Goal: Task Accomplishment & Management: Manage account settings

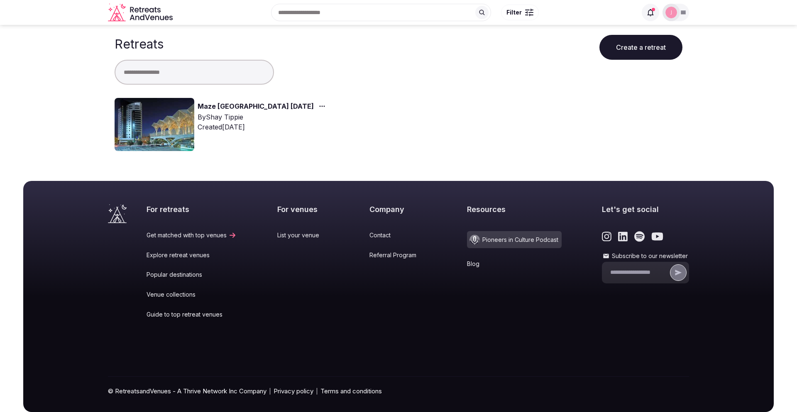
click at [238, 105] on link "Maze [GEOGRAPHIC_DATA] [DATE]" at bounding box center [255, 106] width 116 height 11
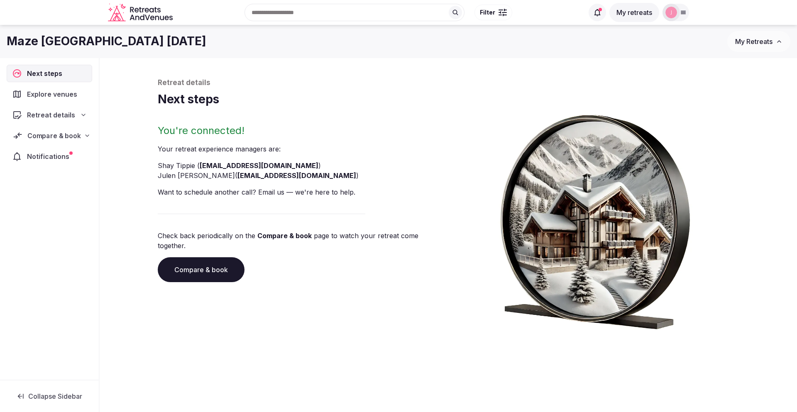
click at [67, 137] on span "Compare & book" at bounding box center [53, 136] width 53 height 10
click at [65, 186] on span "Proposals received (2)" at bounding box center [53, 190] width 66 height 8
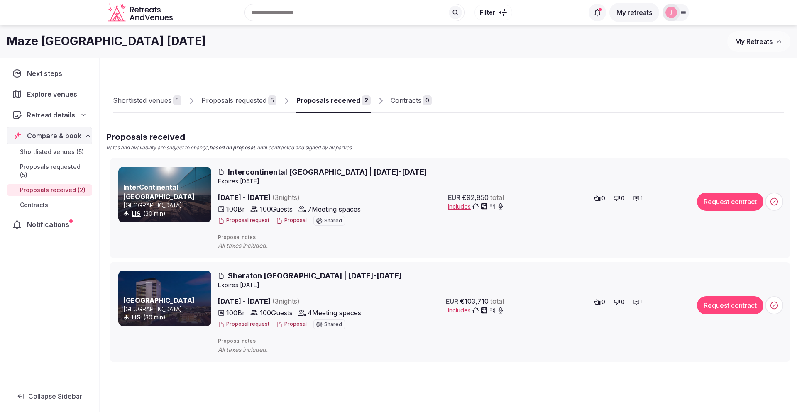
click at [462, 205] on span "Includes" at bounding box center [476, 206] width 56 height 8
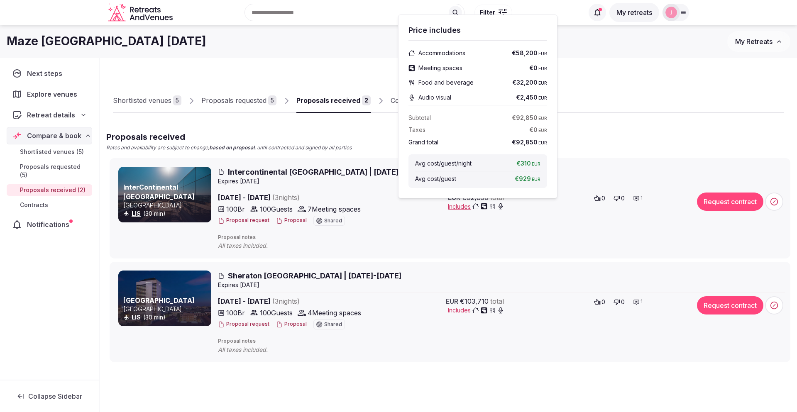
click at [591, 72] on div "Shortlisted venues 5 Proposals requested 5 Proposals received 2 Contracts 0 Pro…" at bounding box center [448, 213] width 684 height 297
